Goal: Check status: Check status

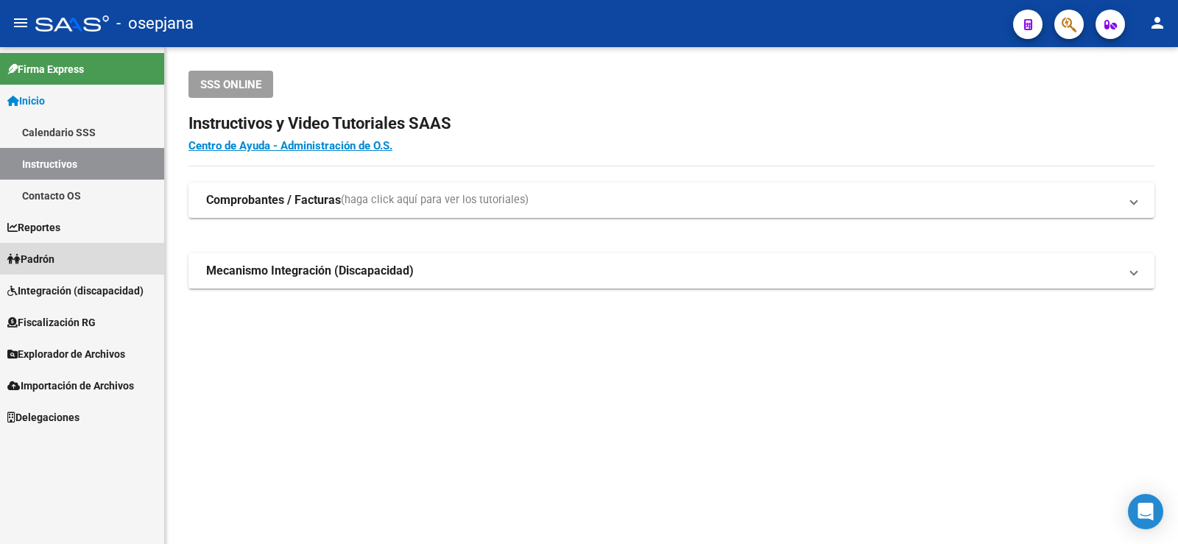
click at [54, 253] on span "Padrón" at bounding box center [30, 259] width 47 height 16
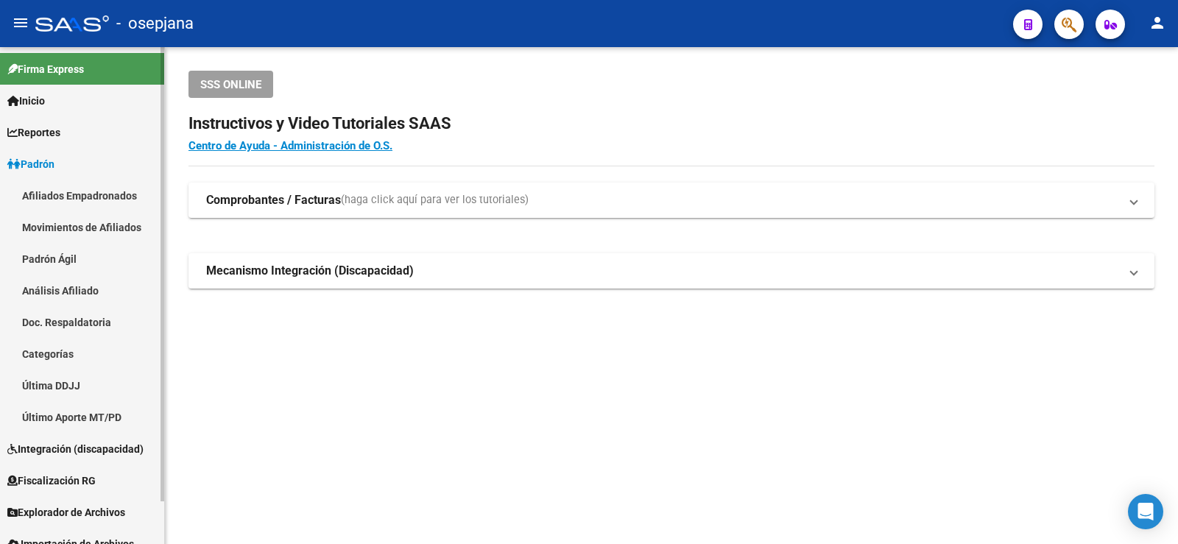
click at [74, 290] on link "Análisis Afiliado" at bounding box center [82, 291] width 164 height 32
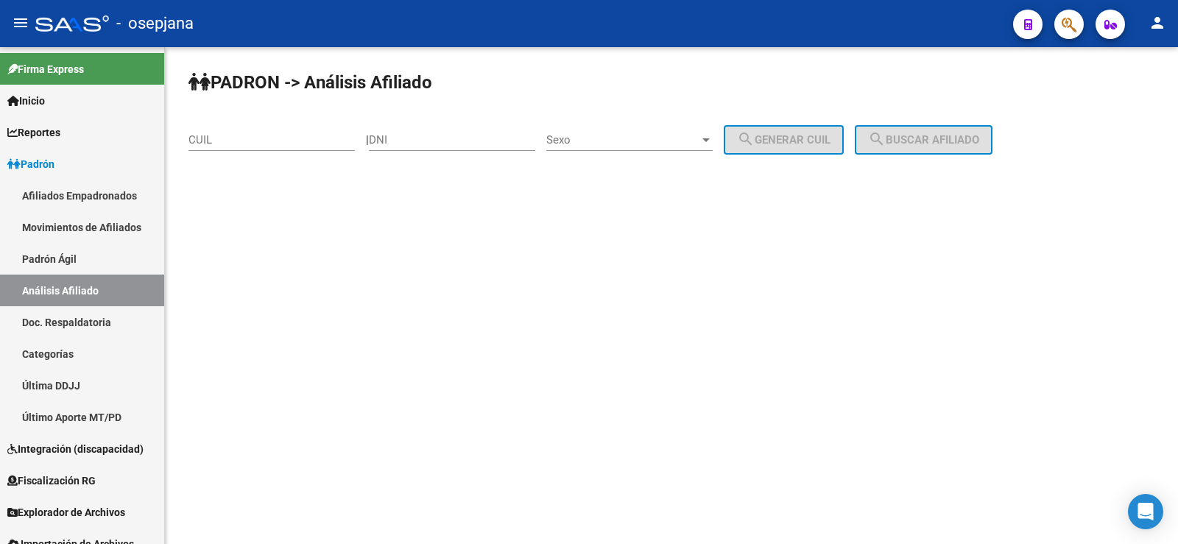
click at [241, 141] on input "CUIL" at bounding box center [271, 139] width 166 height 13
paste input "20-24191477-2"
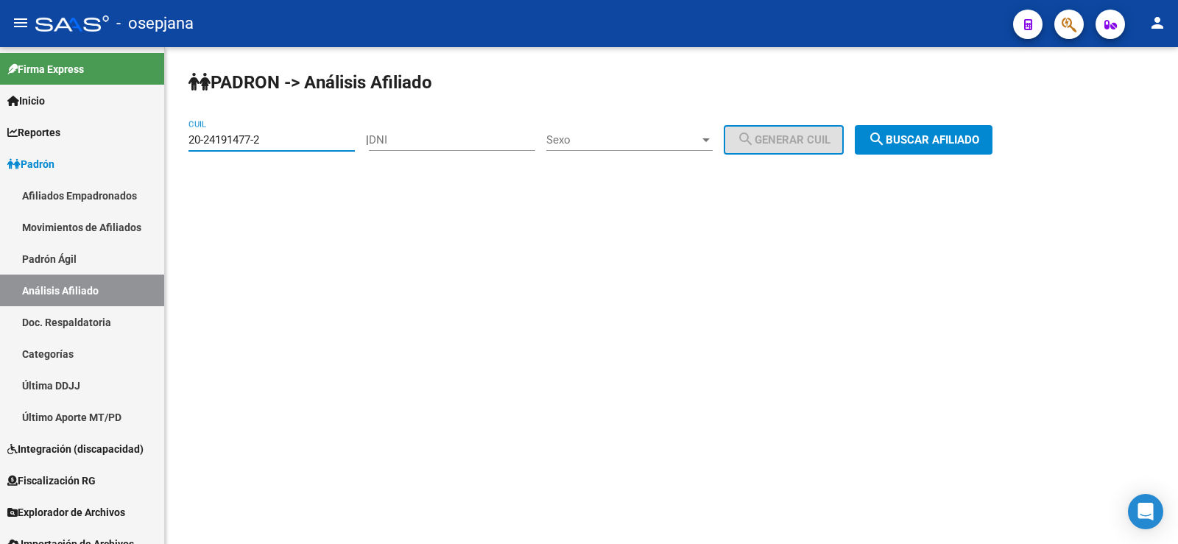
type input "20-24191477-2"
click at [912, 136] on span "search Buscar afiliado" at bounding box center [923, 139] width 111 height 13
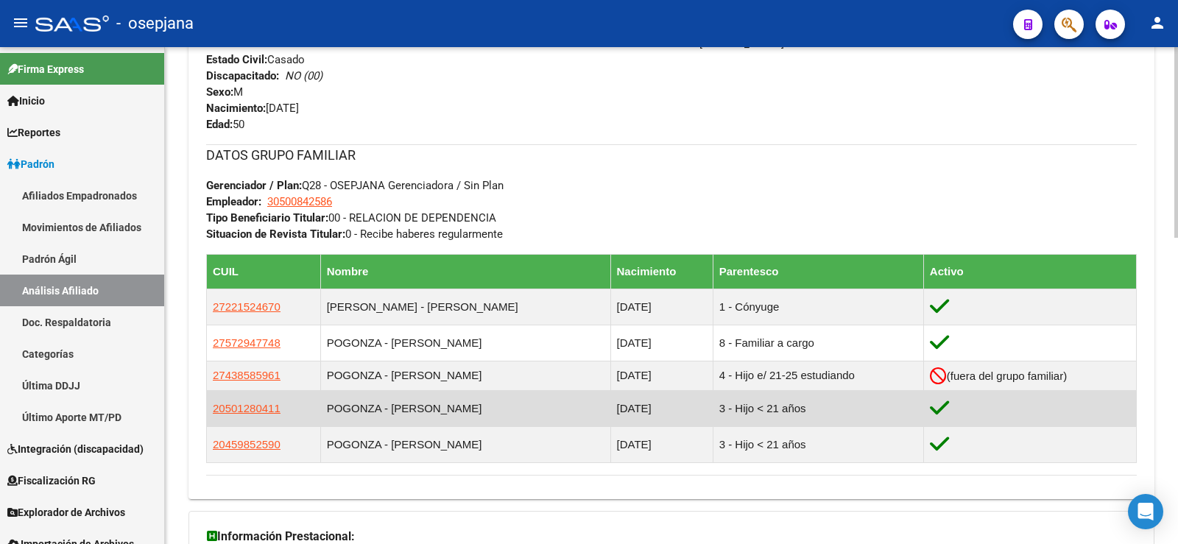
scroll to position [796, 0]
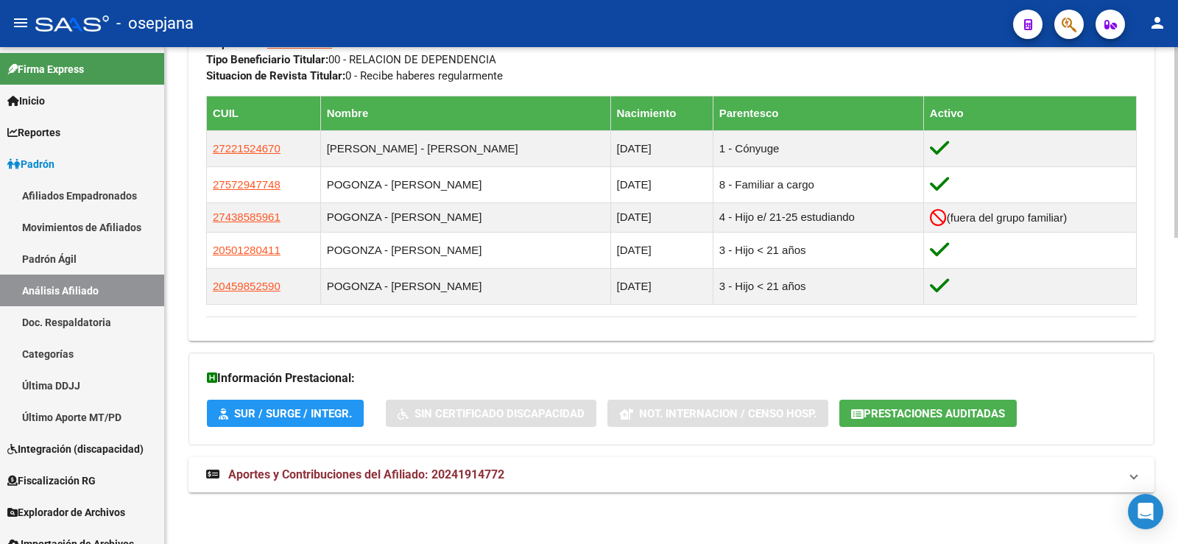
click at [428, 484] on mat-expansion-panel-header "Aportes y Contribuciones del Afiliado: 20241914772" at bounding box center [671, 474] width 966 height 35
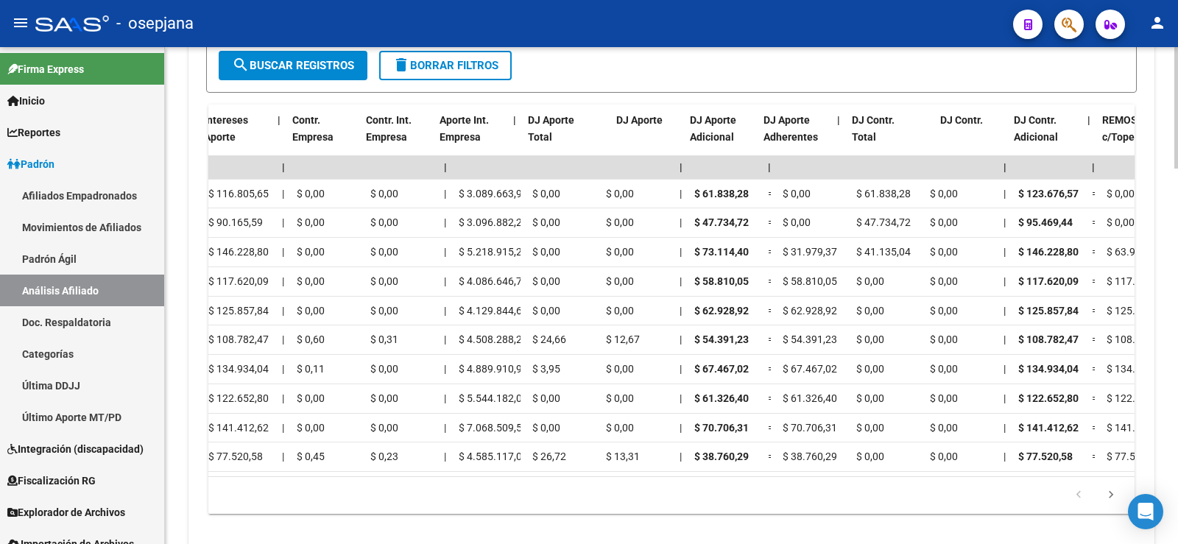
scroll to position [0, 1181]
